Goal: Transaction & Acquisition: Purchase product/service

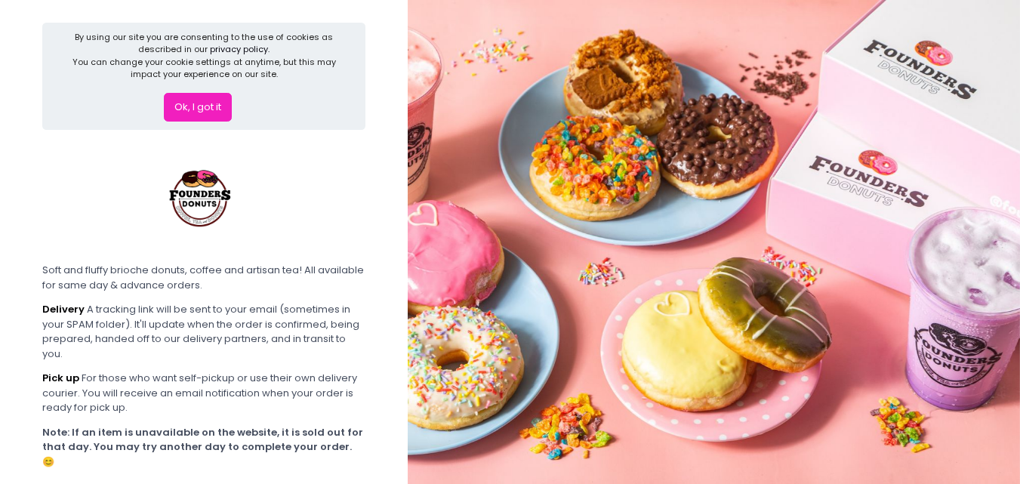
click at [184, 109] on button "Ok, I got it" at bounding box center [198, 107] width 68 height 29
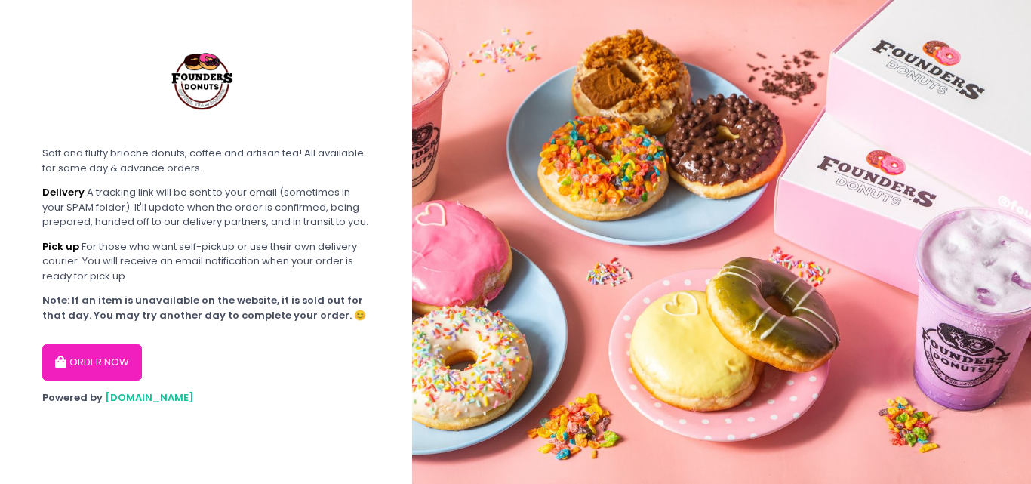
click at [114, 368] on button "ORDER NOW" at bounding box center [92, 362] width 100 height 36
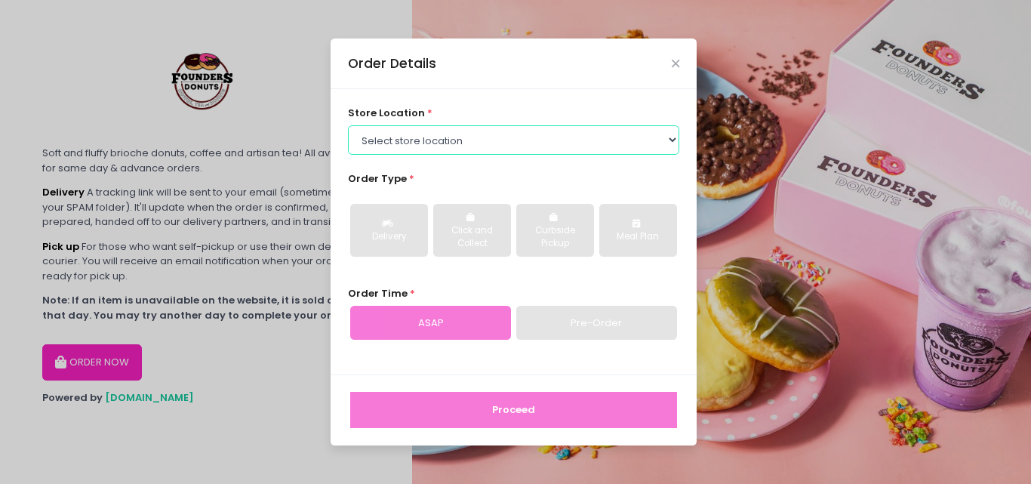
click at [669, 144] on select "Select store location Founders Donuts - [PERSON_NAME] Founders Donuts - [GEOGRA…" at bounding box center [514, 139] width 332 height 29
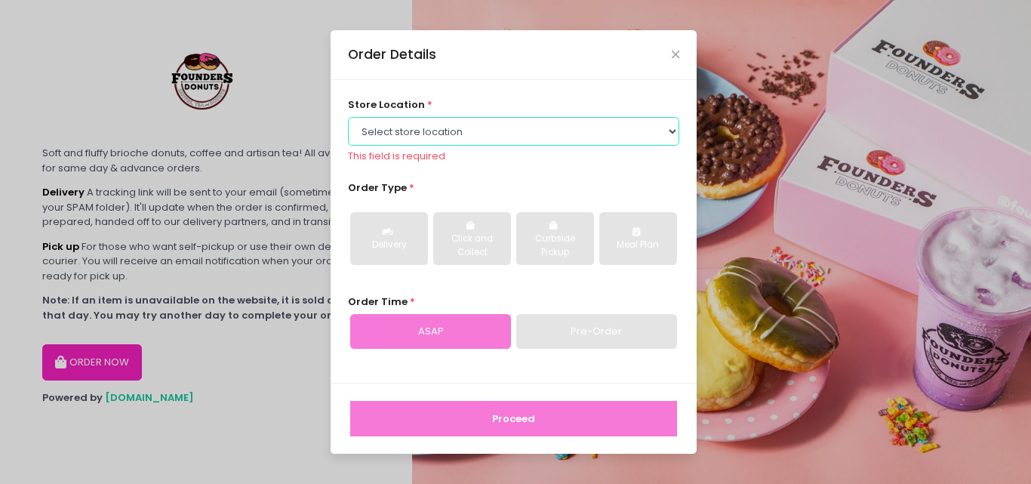
click at [655, 127] on select "Select store location Founders Donuts - [PERSON_NAME] Founders Donuts - [GEOGRA…" at bounding box center [514, 131] width 332 height 29
select select "6823519f7f461c106b9614ee"
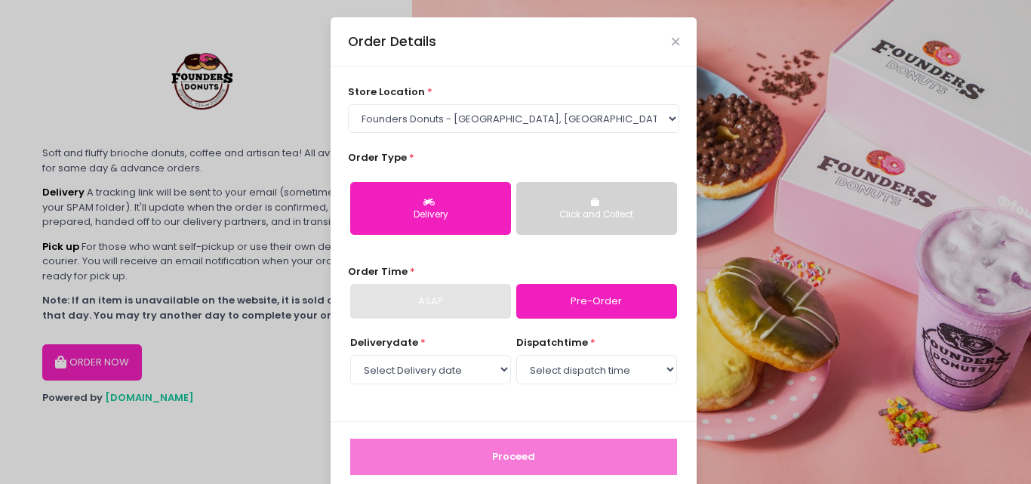
click at [556, 190] on button "Click and Collect" at bounding box center [596, 208] width 161 height 53
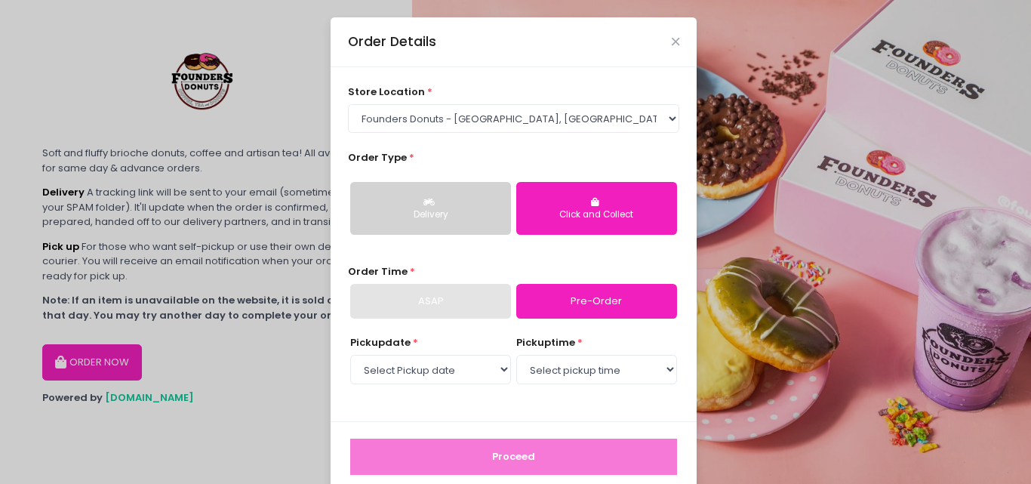
scroll to position [19, 0]
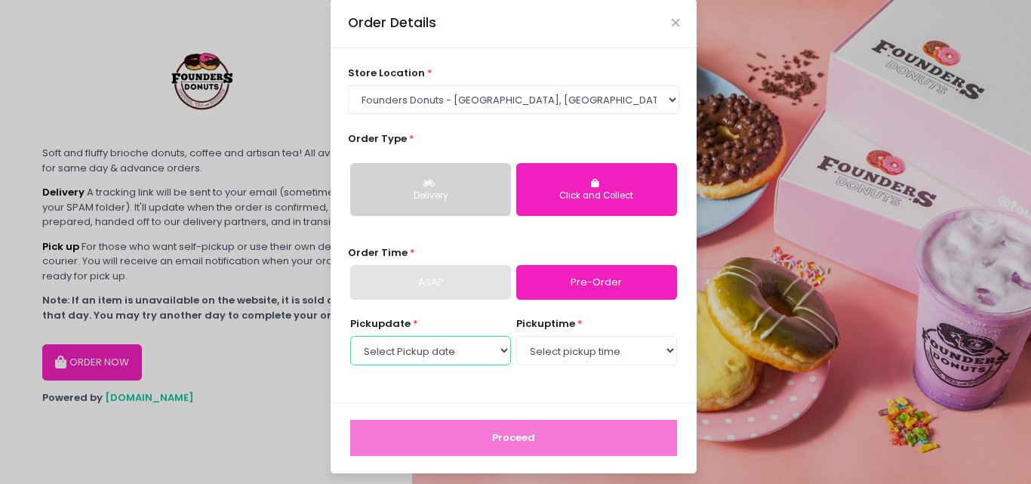
click at [502, 357] on select "Select Pickup date [DATE] [DATE] [DATE] [DATE] [DATE] [DATE] [DATE] [DATE] [DAT…" at bounding box center [430, 350] width 161 height 29
select select "[DATE]"
click at [660, 359] on select "Select pickup time 08:00 AM - 08:30 AM 08:30 AM - 09:00 AM 09:00 AM - 09:30 AM …" at bounding box center [596, 350] width 161 height 29
select select "15:00"
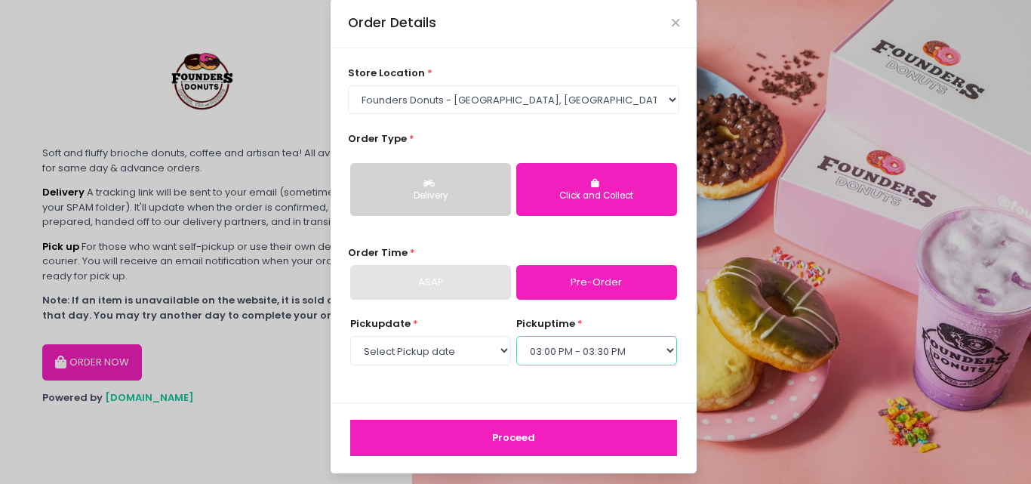
scroll to position [25, 0]
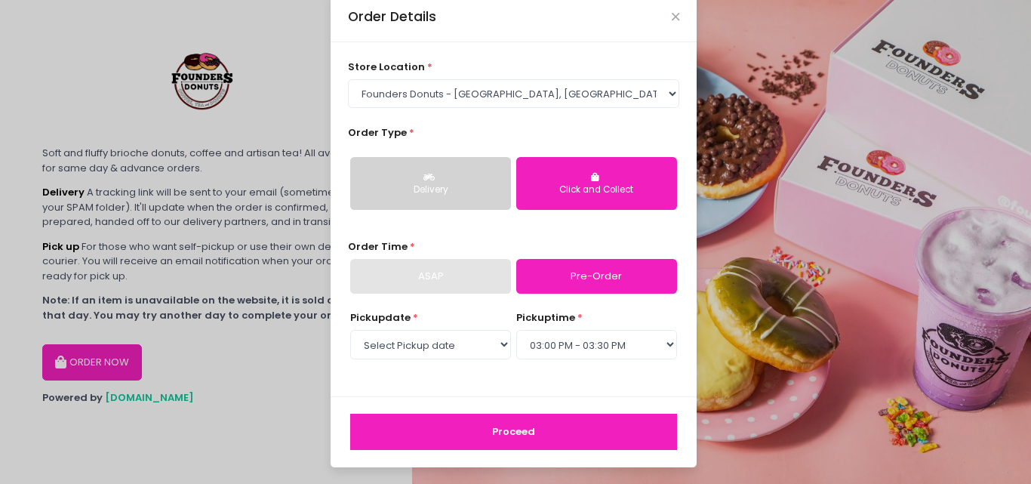
click at [512, 440] on button "Proceed" at bounding box center [513, 432] width 327 height 36
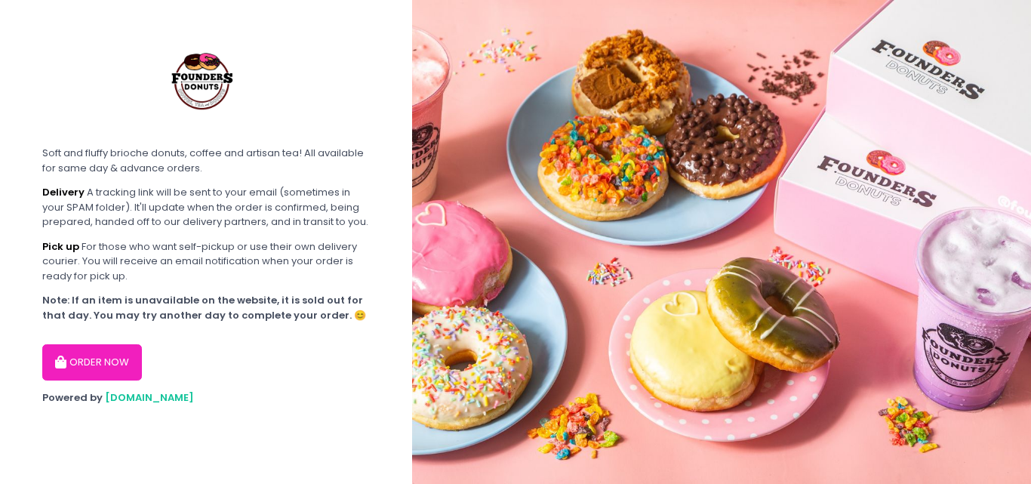
click at [77, 379] on button "ORDER NOW" at bounding box center [92, 362] width 100 height 36
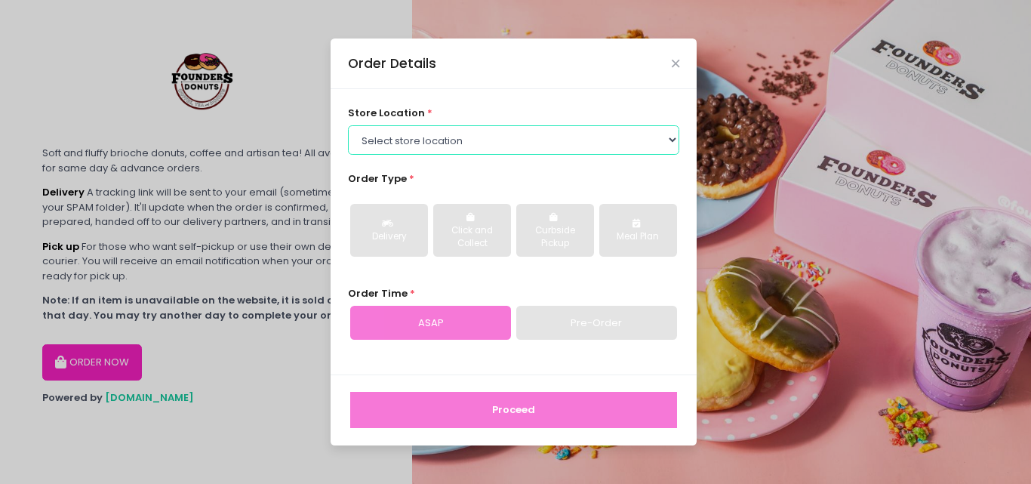
click at [604, 143] on select "Select store location Founders Donuts - [PERSON_NAME] Founders Donuts - [GEOGRA…" at bounding box center [514, 139] width 332 height 29
select select "6823519f7f461c106b9614ee"
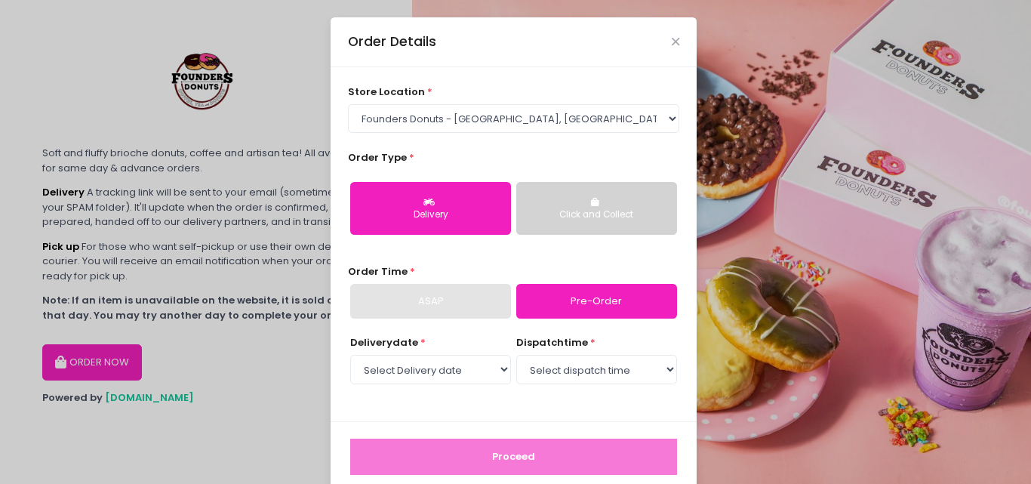
click at [602, 215] on div "Click and Collect" at bounding box center [597, 215] width 140 height 14
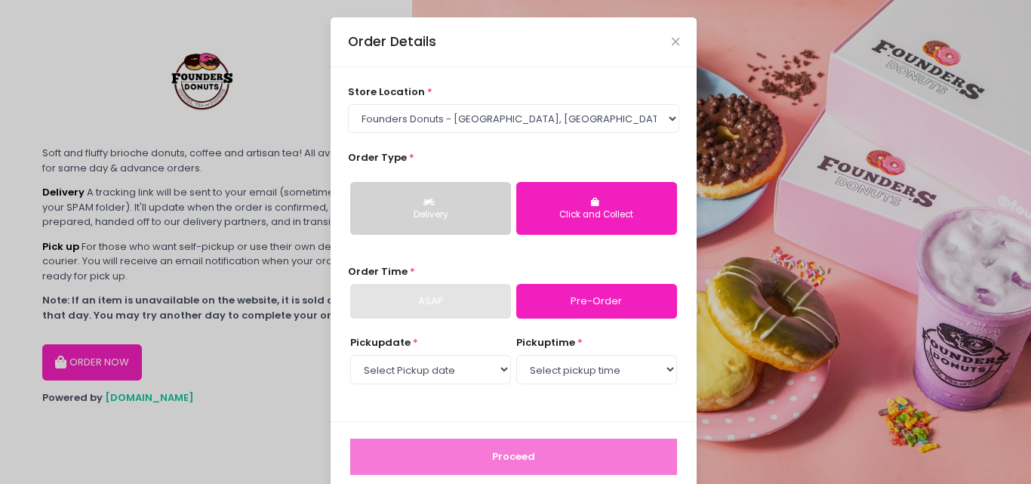
scroll to position [25, 0]
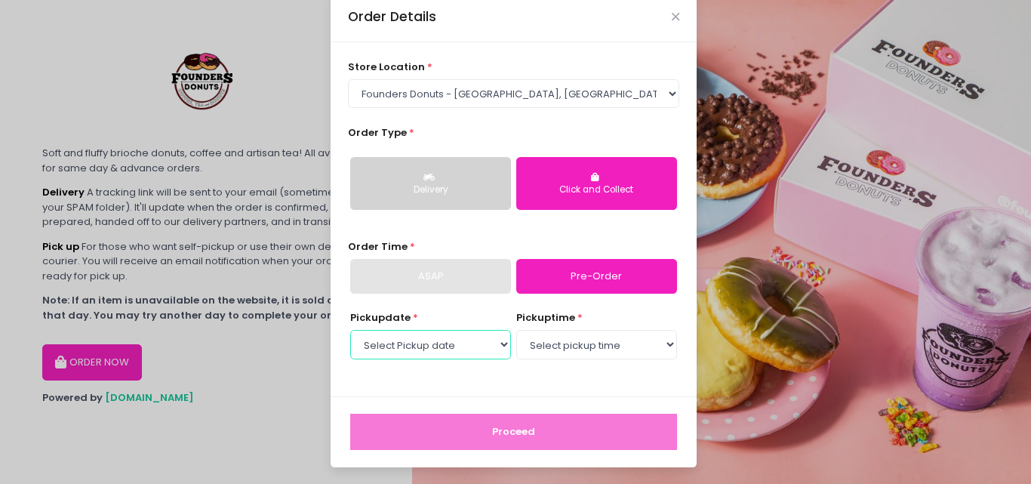
click at [496, 344] on select "Select Pickup date [DATE] [DATE] [DATE] [DATE] [DATE] [DATE] [DATE] [DATE] [DAT…" at bounding box center [430, 344] width 161 height 29
select select "[DATE]"
click at [608, 351] on select "Select pickup time 08:00 AM - 08:30 AM 08:30 AM - 09:00 AM 09:00 AM - 09:30 AM …" at bounding box center [596, 344] width 161 height 29
select select "15:30"
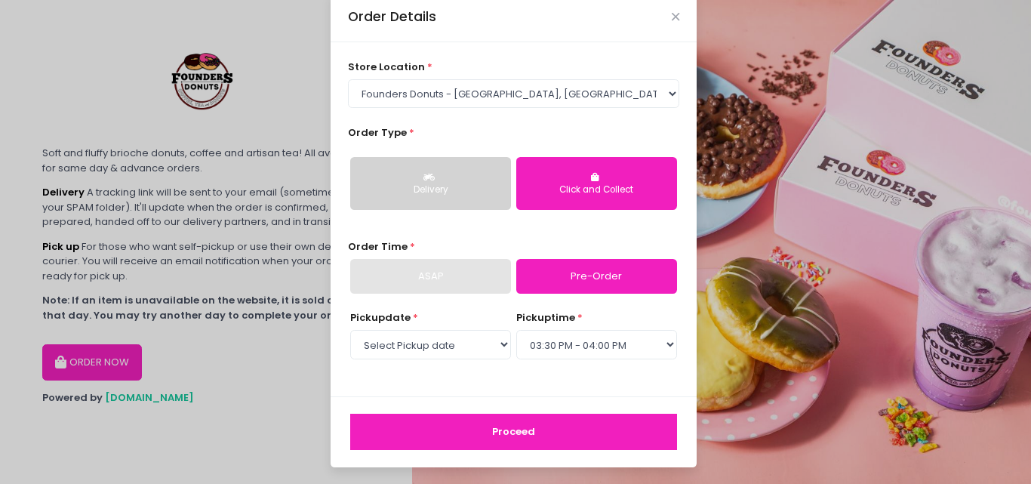
click at [458, 427] on button "Proceed" at bounding box center [513, 432] width 327 height 36
